Goal: Information Seeking & Learning: Learn about a topic

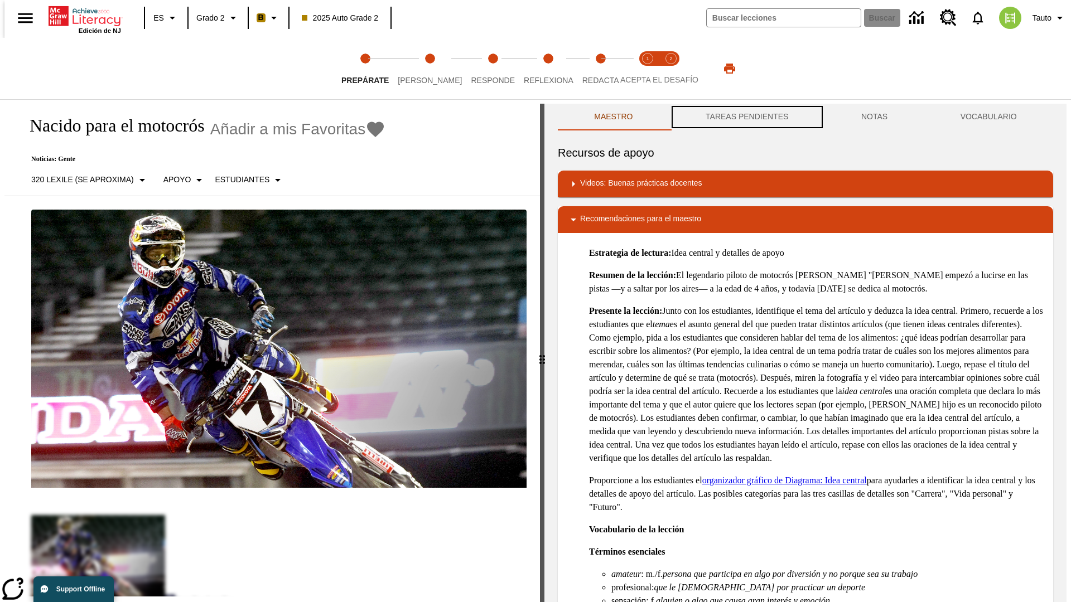
click at [746, 117] on button "TAREAS PENDIENTES" at bounding box center [747, 117] width 156 height 27
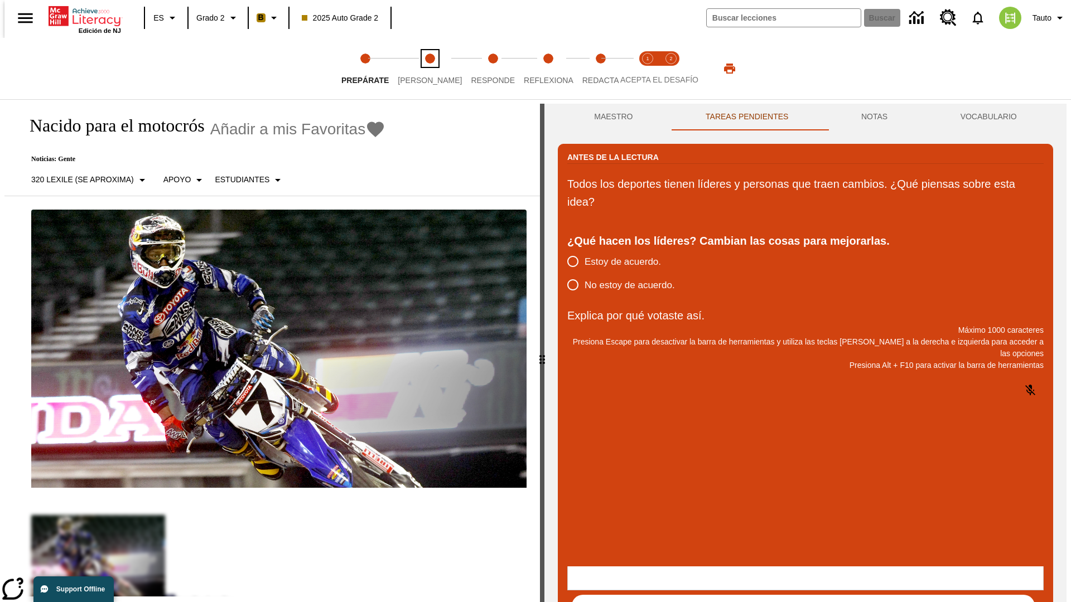
click at [420, 69] on span "[PERSON_NAME]" at bounding box center [430, 76] width 64 height 20
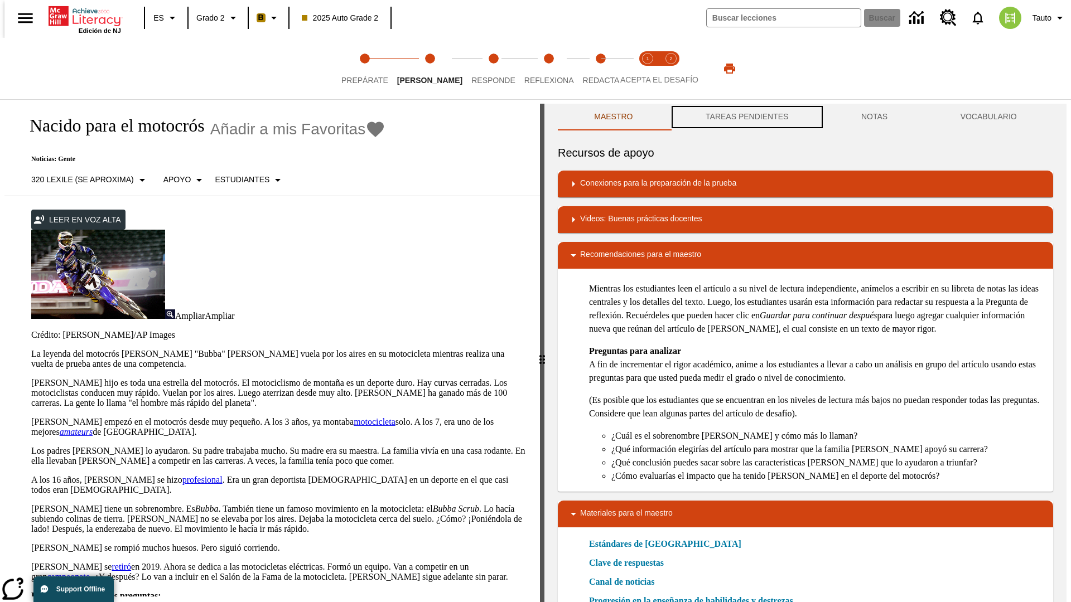
scroll to position [1, 0]
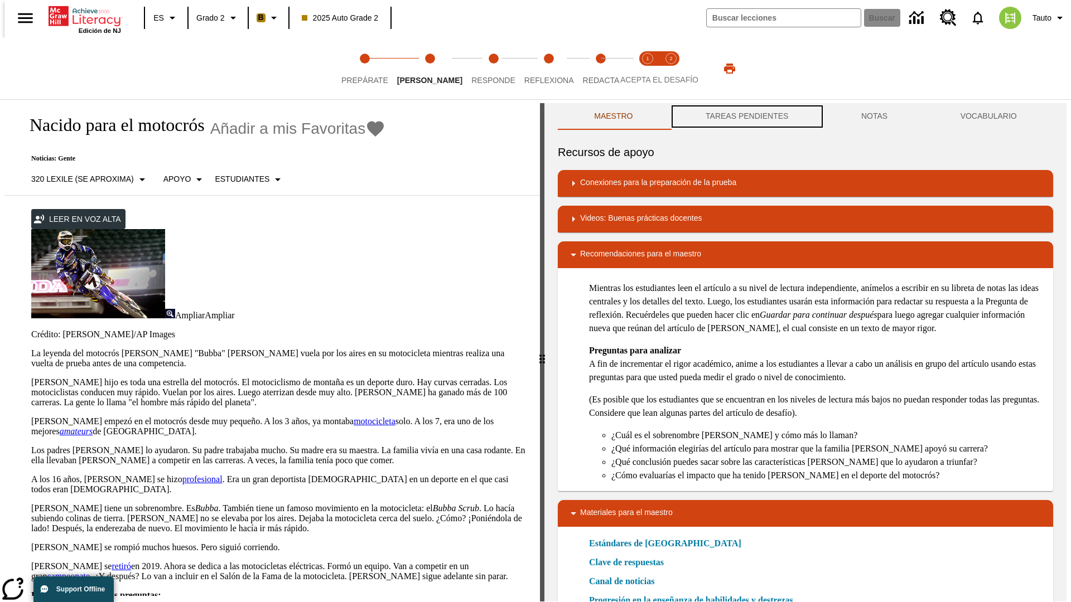
click at [746, 117] on button "TAREAS PENDIENTES" at bounding box center [747, 116] width 156 height 27
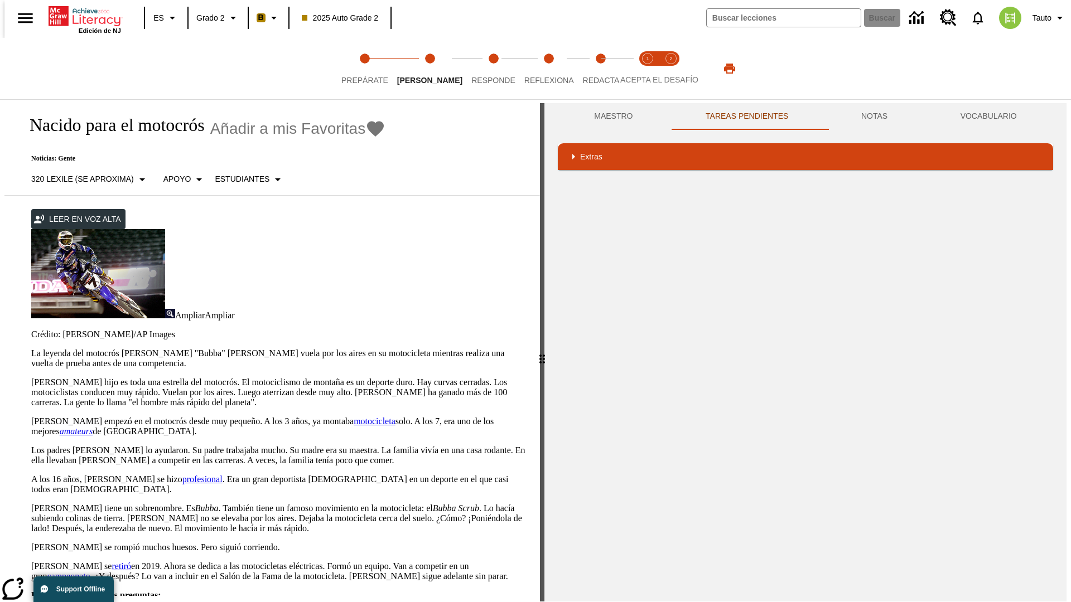
click at [31, 378] on p "[PERSON_NAME] hijo es toda una estrella del motocrós. El motociclismo de montañ…" at bounding box center [278, 393] width 495 height 30
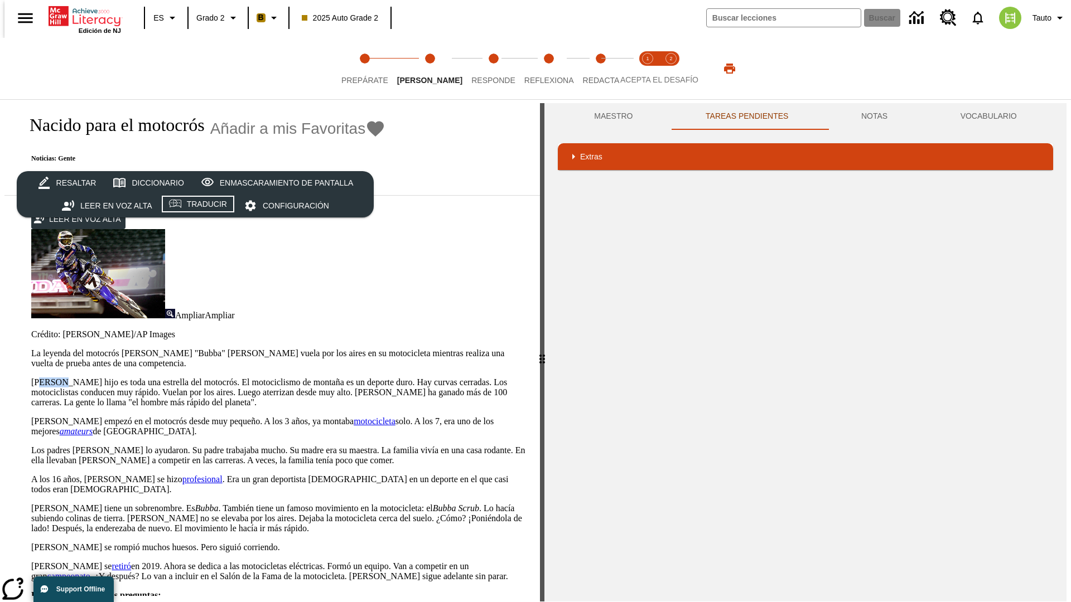
click at [199, 206] on div "Traducir" at bounding box center [207, 204] width 40 height 14
